Goal: Information Seeking & Learning: Compare options

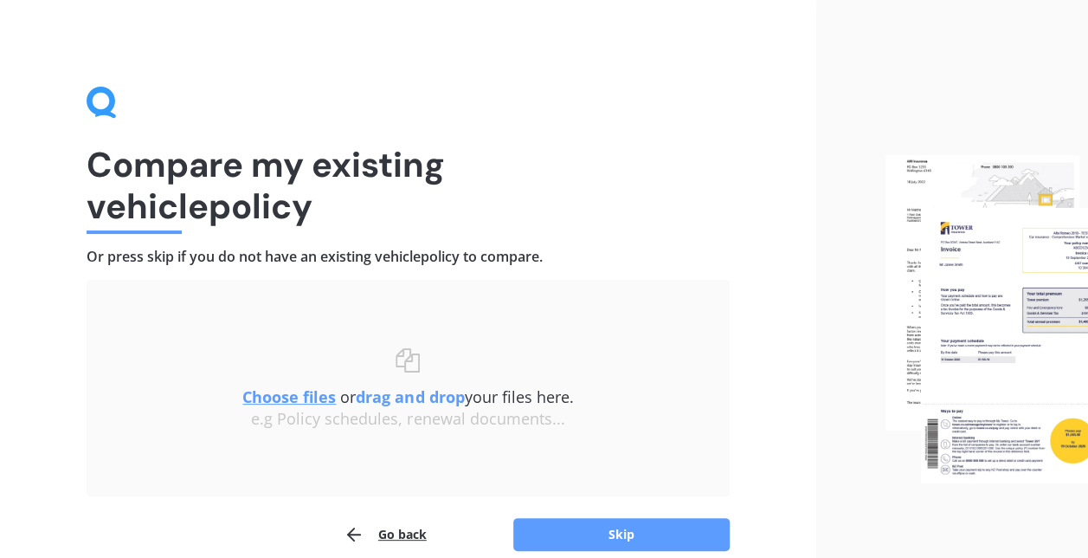
click at [295, 390] on u "Choose files" at bounding box center [288, 396] width 93 height 21
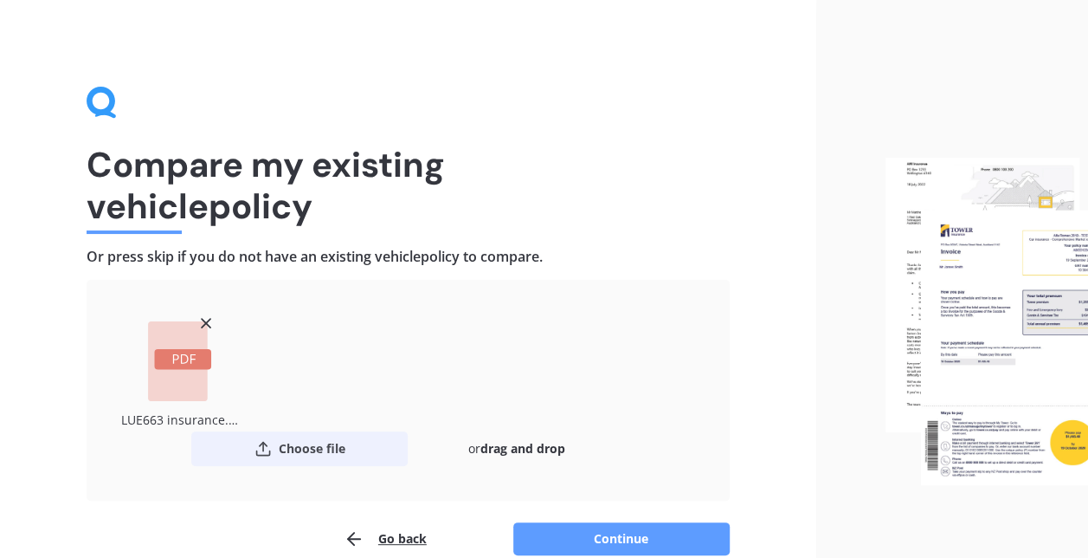
click at [294, 448] on button "Choose file" at bounding box center [299, 448] width 216 height 35
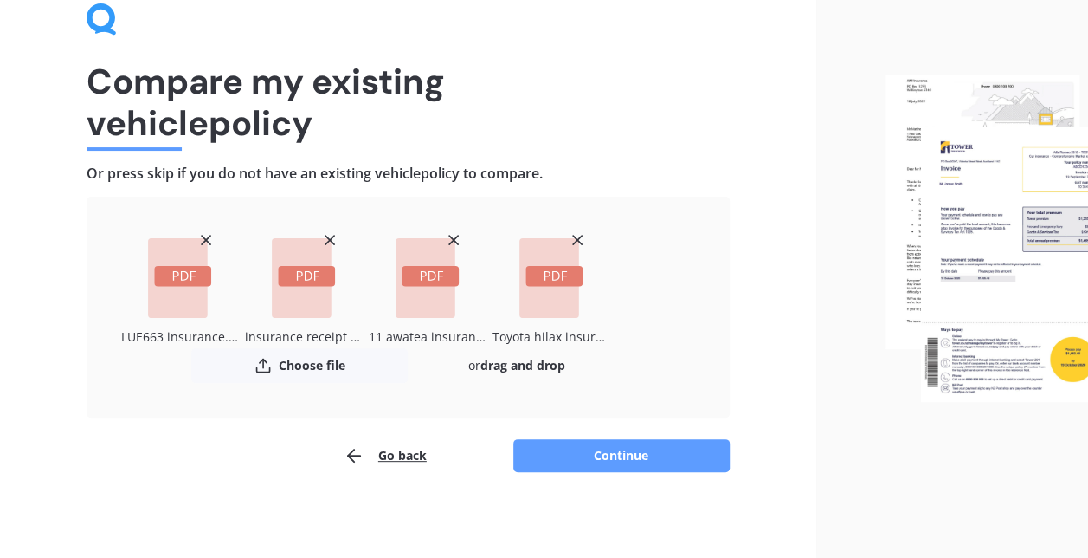
scroll to position [84, 0]
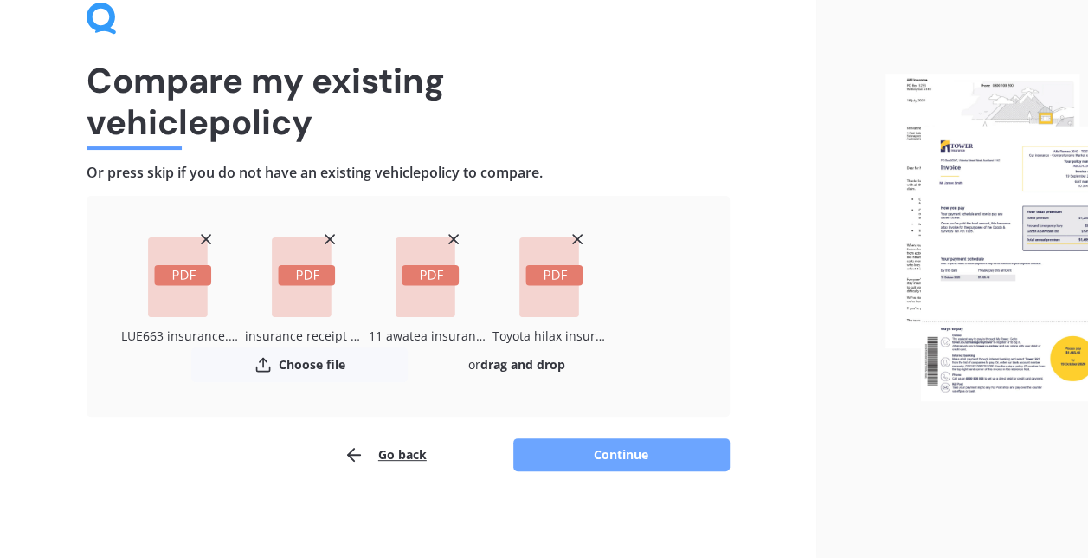
click at [626, 454] on button "Continue" at bounding box center [621, 454] width 216 height 33
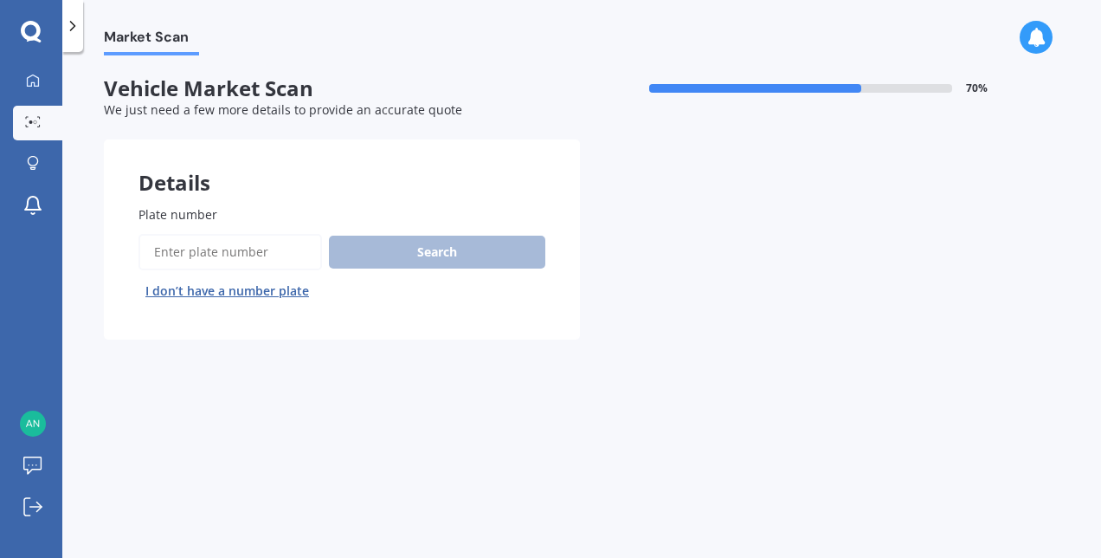
click at [225, 253] on input "Plate number" at bounding box center [231, 252] width 184 height 36
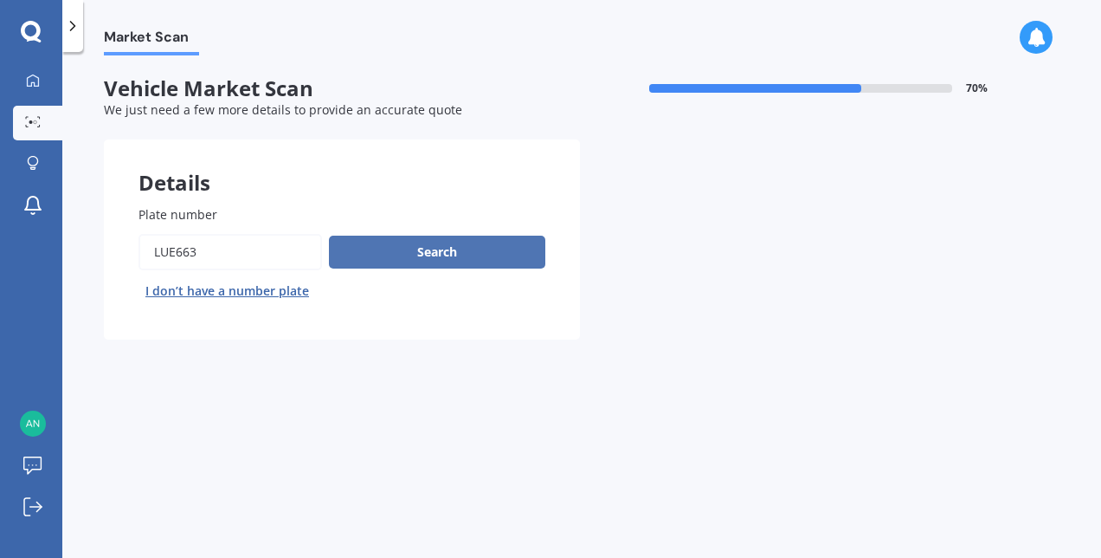
type input "LUE663"
click at [405, 253] on button "Search" at bounding box center [437, 251] width 216 height 33
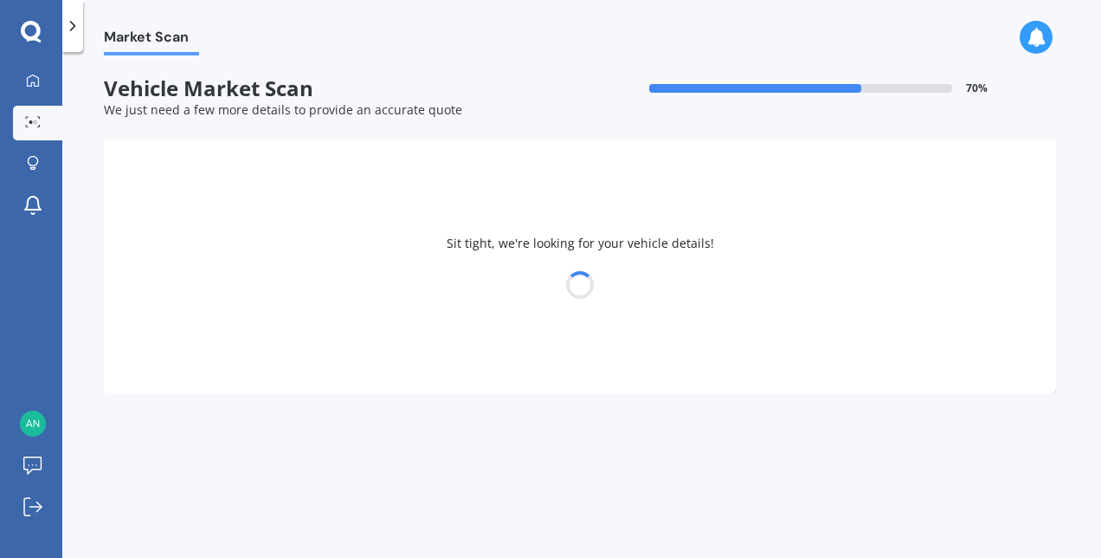
select select "ISUZU"
